Goal: Task Accomplishment & Management: Use online tool/utility

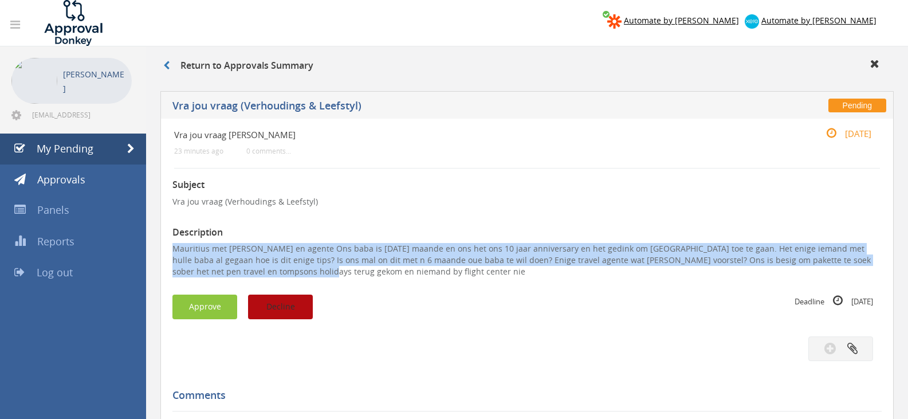
click at [262, 307] on button "Decline" at bounding box center [280, 307] width 65 height 25
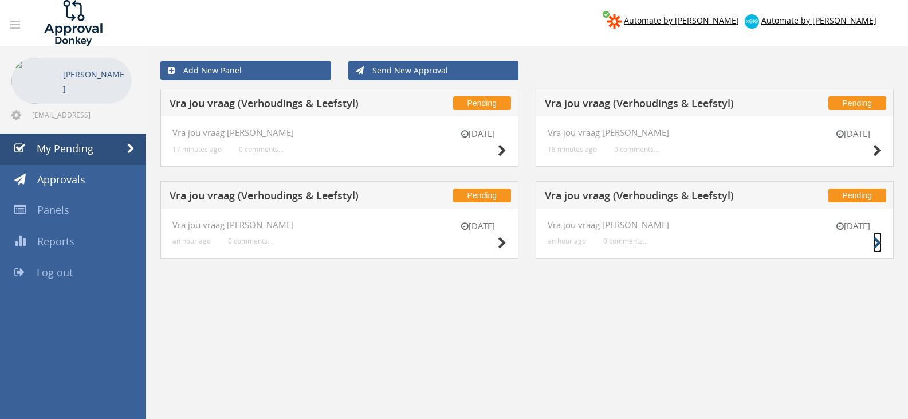
click at [880, 244] on icon at bounding box center [877, 243] width 9 height 12
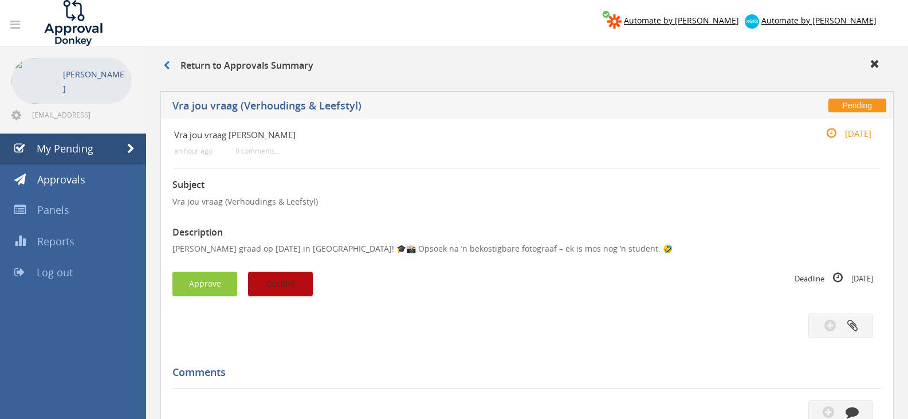
click at [300, 278] on button "Decline" at bounding box center [280, 284] width 65 height 25
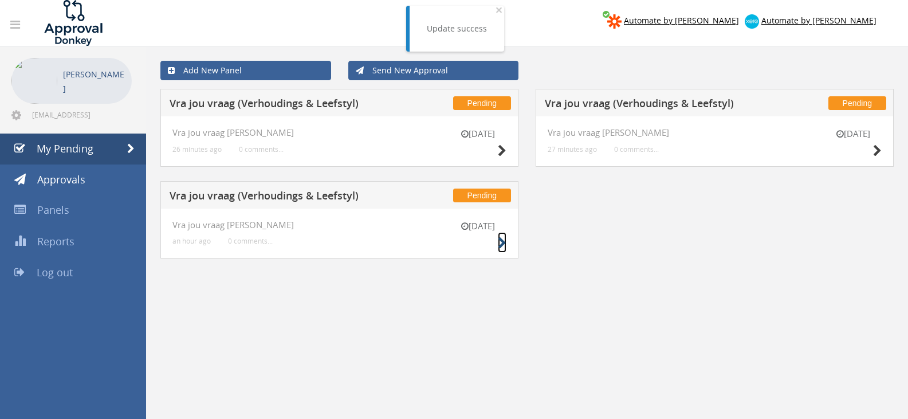
click at [502, 244] on icon at bounding box center [502, 243] width 9 height 12
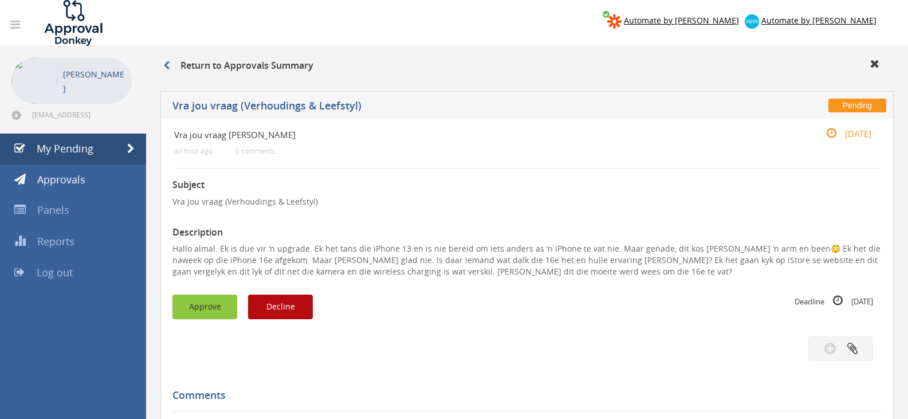
click at [211, 300] on button "Approve" at bounding box center [204, 307] width 65 height 25
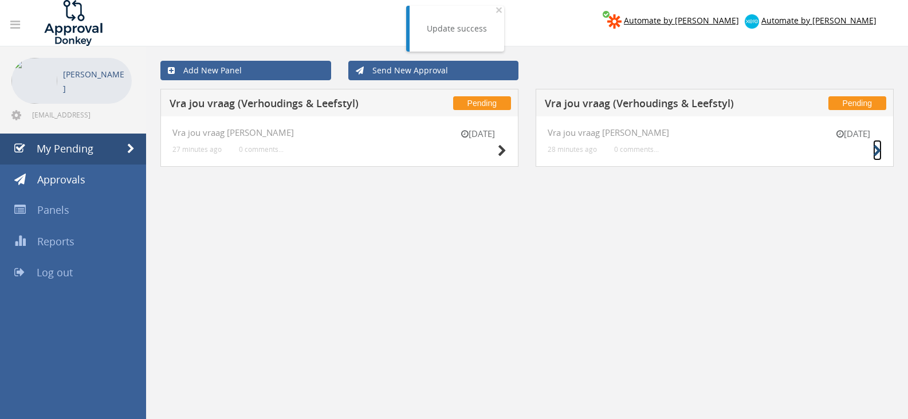
click at [878, 154] on icon at bounding box center [877, 151] width 9 height 12
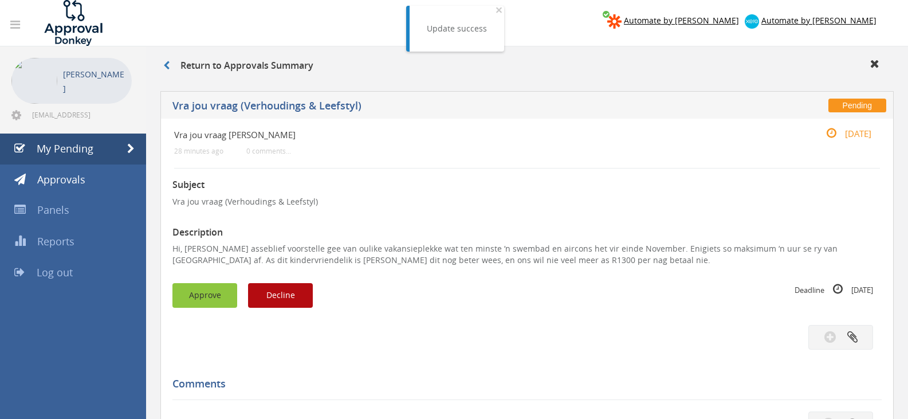
click at [206, 295] on button "Approve" at bounding box center [204, 295] width 65 height 25
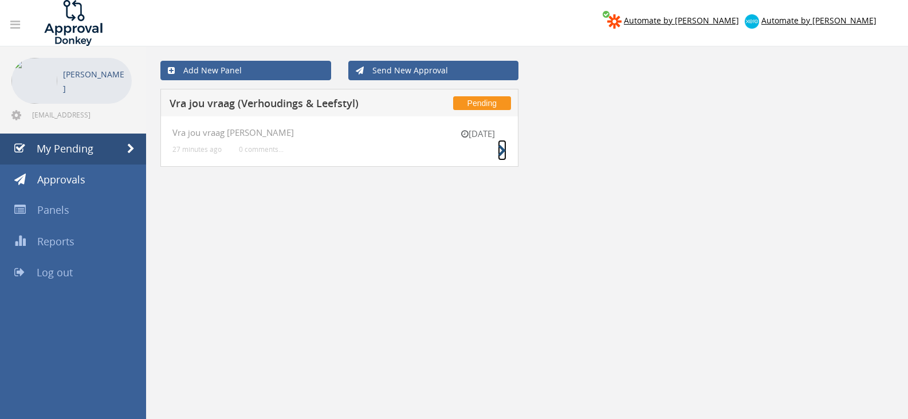
click at [502, 150] on icon at bounding box center [502, 151] width 9 height 12
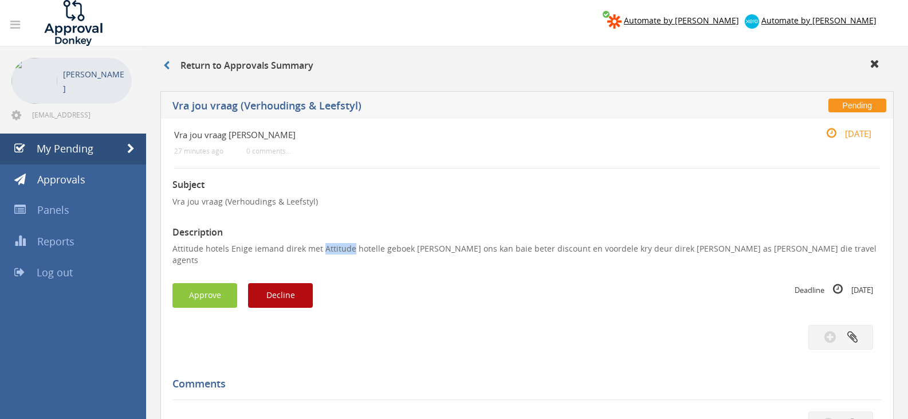
drag, startPoint x: 348, startPoint y: 249, endPoint x: 322, endPoint y: 249, distance: 25.8
click at [322, 249] on p "Attitude hotels Enige iemand direk met Attitude hotelle geboek [PERSON_NAME] on…" at bounding box center [526, 254] width 709 height 23
drag, startPoint x: 226, startPoint y: 249, endPoint x: 170, endPoint y: 249, distance: 56.2
click at [170, 249] on div "Vra jou vraag [PERSON_NAME] 27 minutes ago 0 comments... [DATE] Subject Vra jou…" at bounding box center [526, 374] width 733 height 511
click at [209, 283] on button "Approve" at bounding box center [204, 295] width 65 height 25
